Goal: Task Accomplishment & Management: Use online tool/utility

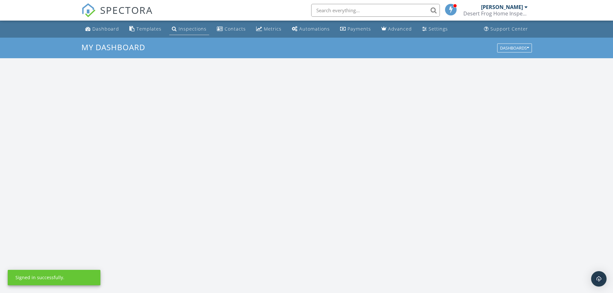
scroll to position [596, 623]
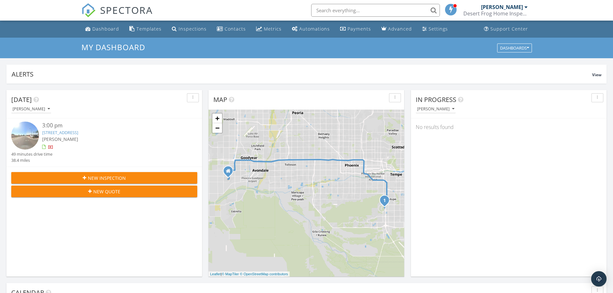
click at [23, 139] on img at bounding box center [25, 136] width 28 height 28
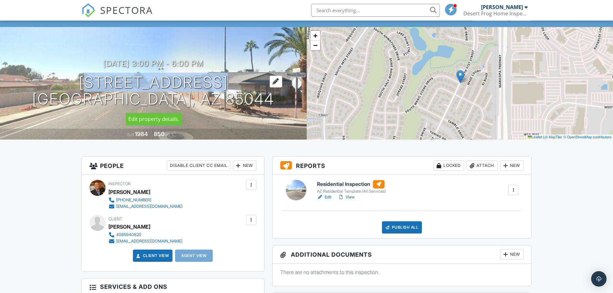
drag, startPoint x: 80, startPoint y: 79, endPoint x: 198, endPoint y: 81, distance: 117.9
click at [198, 81] on h1 "[STREET_ADDRESS] [GEOGRAPHIC_DATA], AZ 85044" at bounding box center [153, 91] width 242 height 34
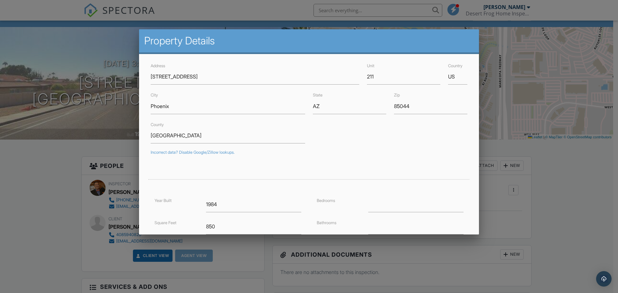
click at [587, 181] on div at bounding box center [309, 151] width 618 height 367
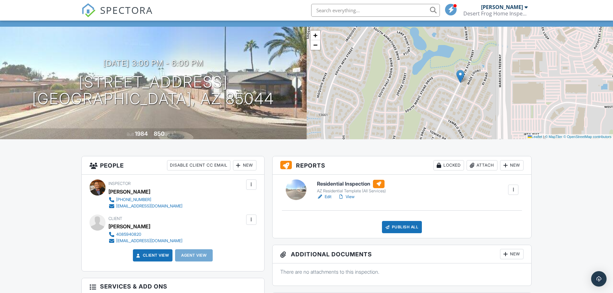
scroll to position [32, 0]
